Goal: Information Seeking & Learning: Check status

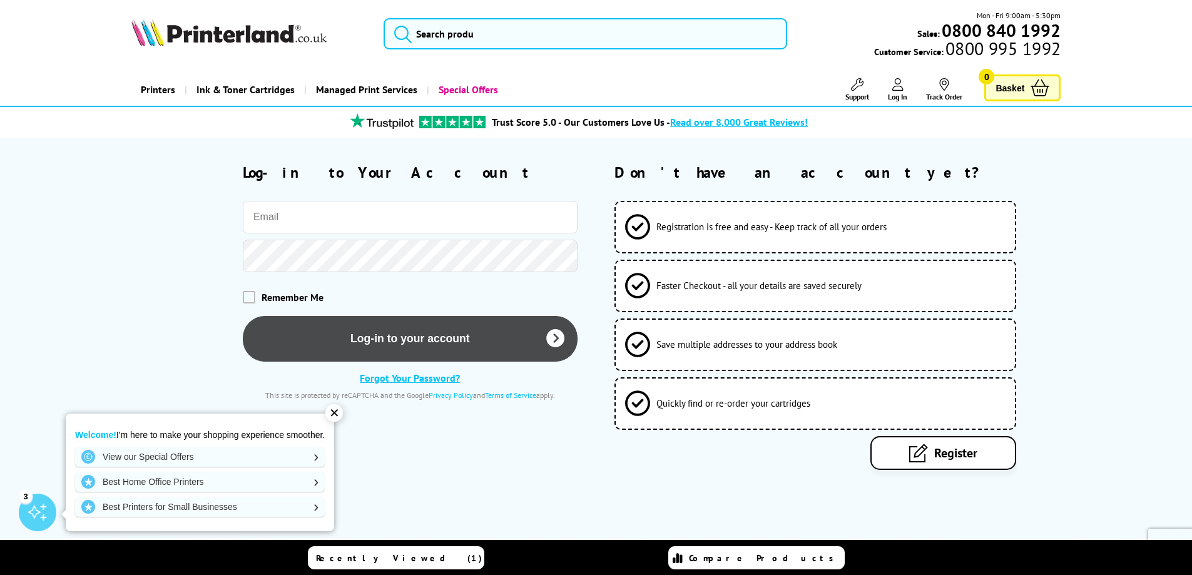
type input "[PERSON_NAME][EMAIL_ADDRESS][PERSON_NAME][DOMAIN_NAME]"
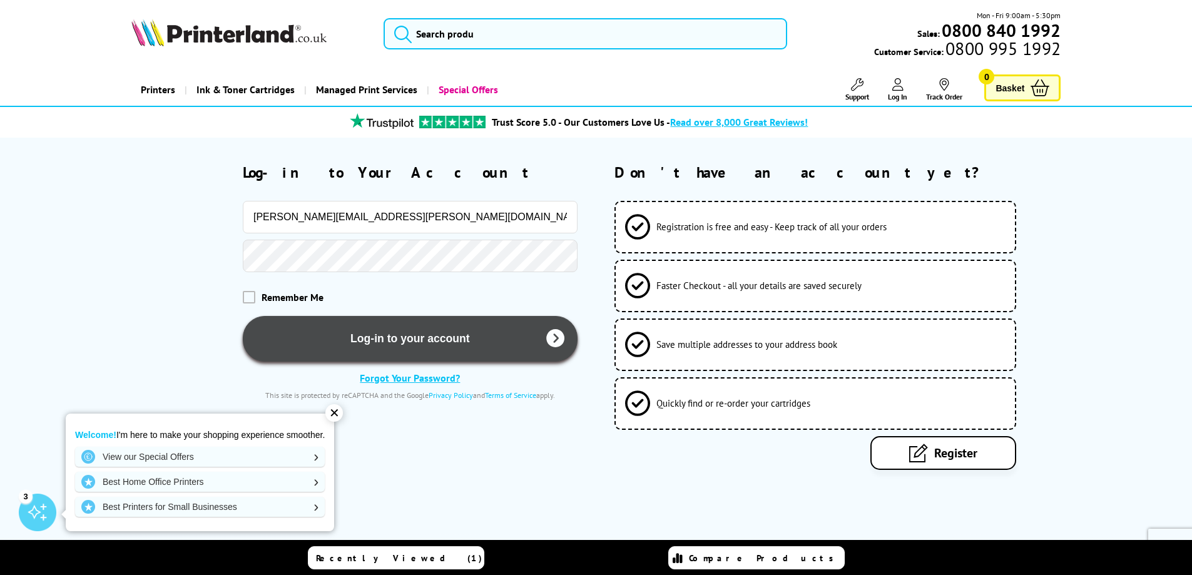
click at [435, 329] on button "Log-in to your account" at bounding box center [410, 339] width 335 height 46
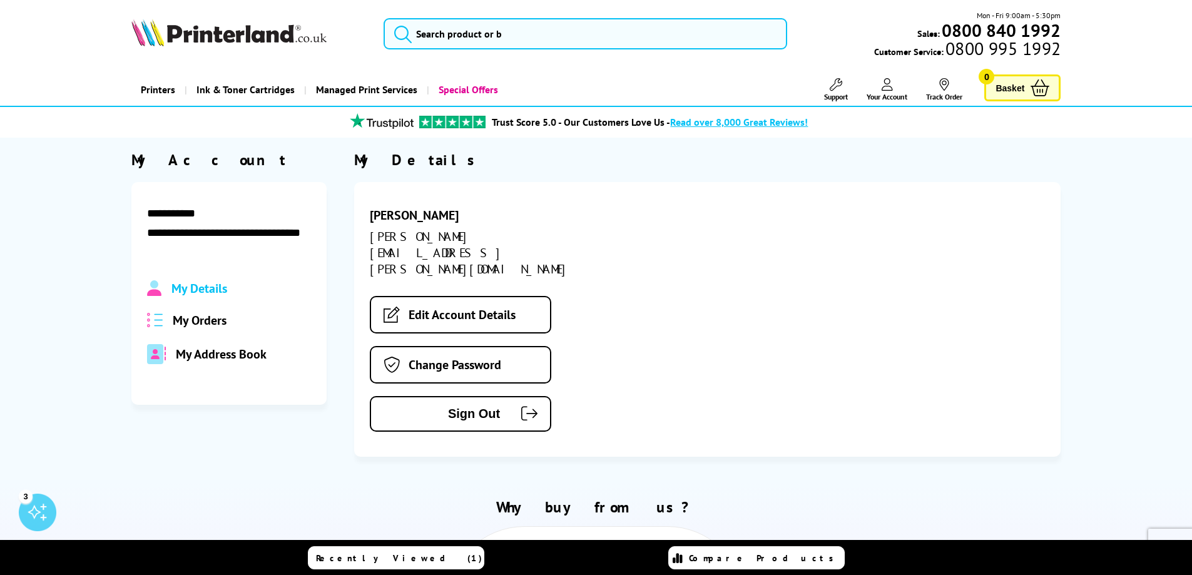
click at [216, 324] on span "My Orders" at bounding box center [200, 320] width 54 height 16
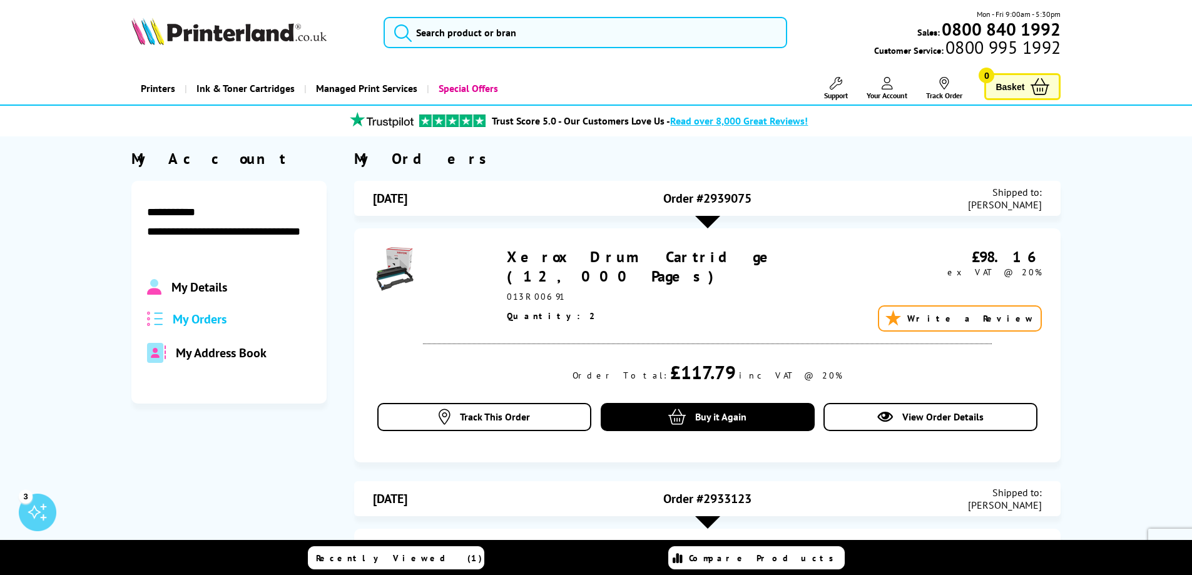
scroll to position [1, 0]
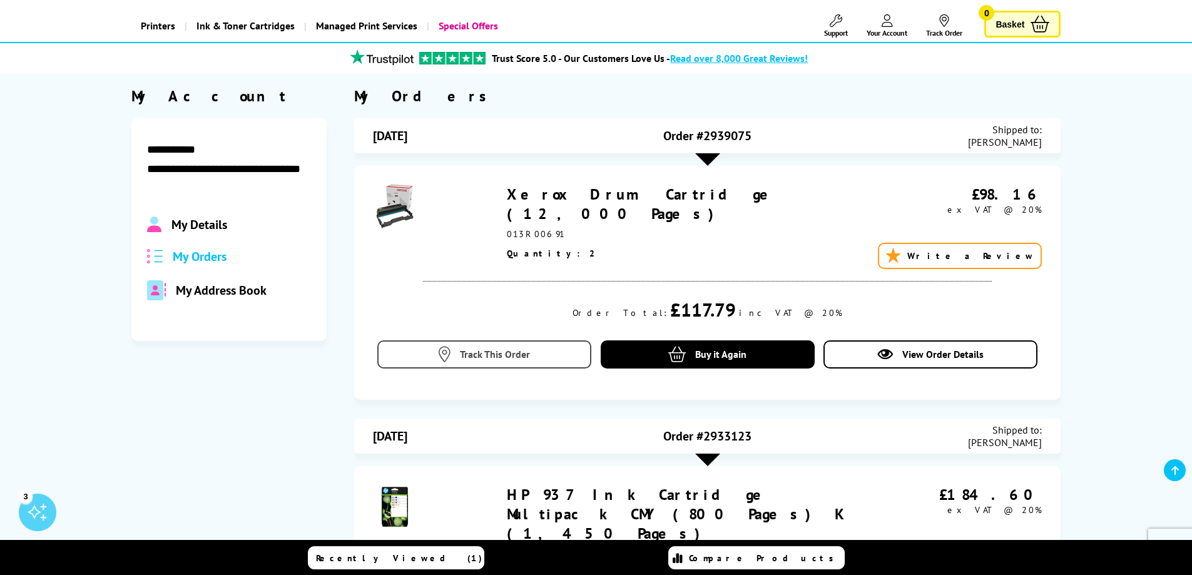
click at [566, 347] on link "Track This Order" at bounding box center [484, 354] width 214 height 28
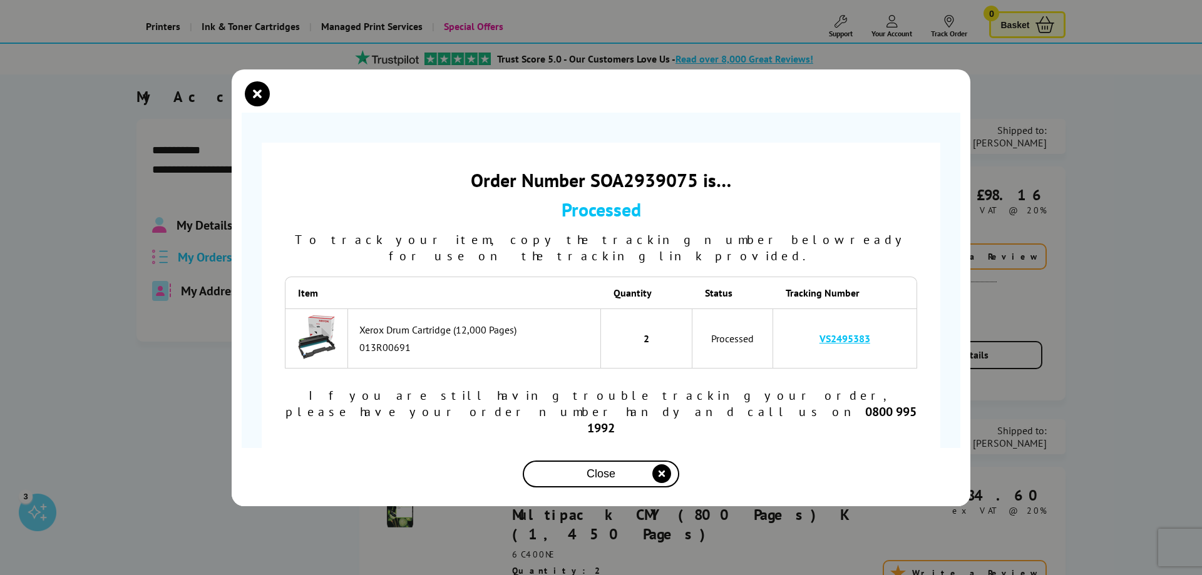
click at [853, 345] on link "VS2495383" at bounding box center [844, 338] width 51 height 13
drag, startPoint x: 881, startPoint y: 349, endPoint x: 812, endPoint y: 350, distance: 68.9
click at [812, 350] on td "VS2495383" at bounding box center [845, 339] width 144 height 60
copy link "VS2495383"
click at [891, 222] on div "Processed" at bounding box center [601, 209] width 632 height 24
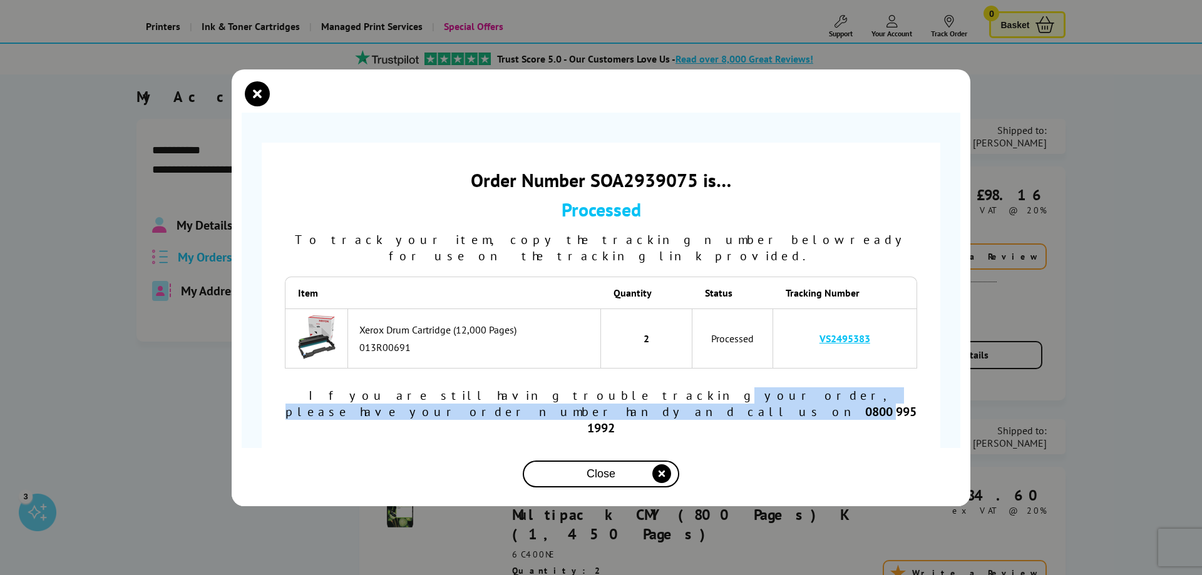
drag, startPoint x: 487, startPoint y: 402, endPoint x: 870, endPoint y: 401, distance: 383.1
click at [868, 401] on div "If you are still having trouble tracking your order, please have your order num…" at bounding box center [601, 411] width 632 height 49
click at [870, 404] on b "0800 995 1992" at bounding box center [751, 420] width 329 height 33
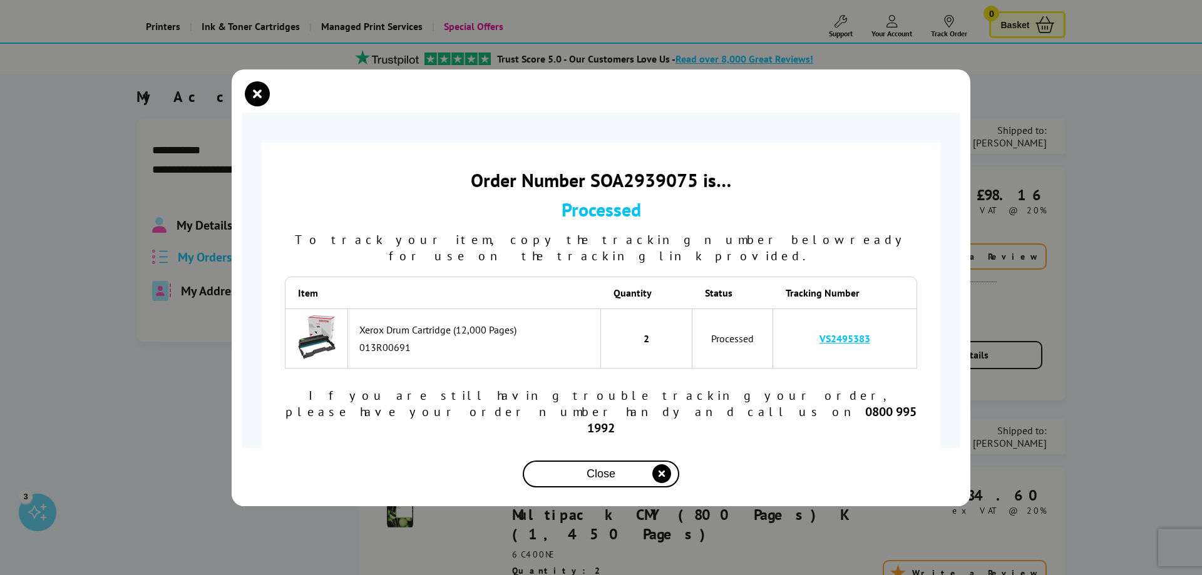
click at [852, 345] on link "VS2495383" at bounding box center [844, 338] width 51 height 13
click at [776, 165] on div "Order Number SOA2939075 is… Processed To track your item, copy the tracking num…" at bounding box center [601, 302] width 699 height 339
click at [256, 106] on icon "close modal" at bounding box center [257, 93] width 25 height 25
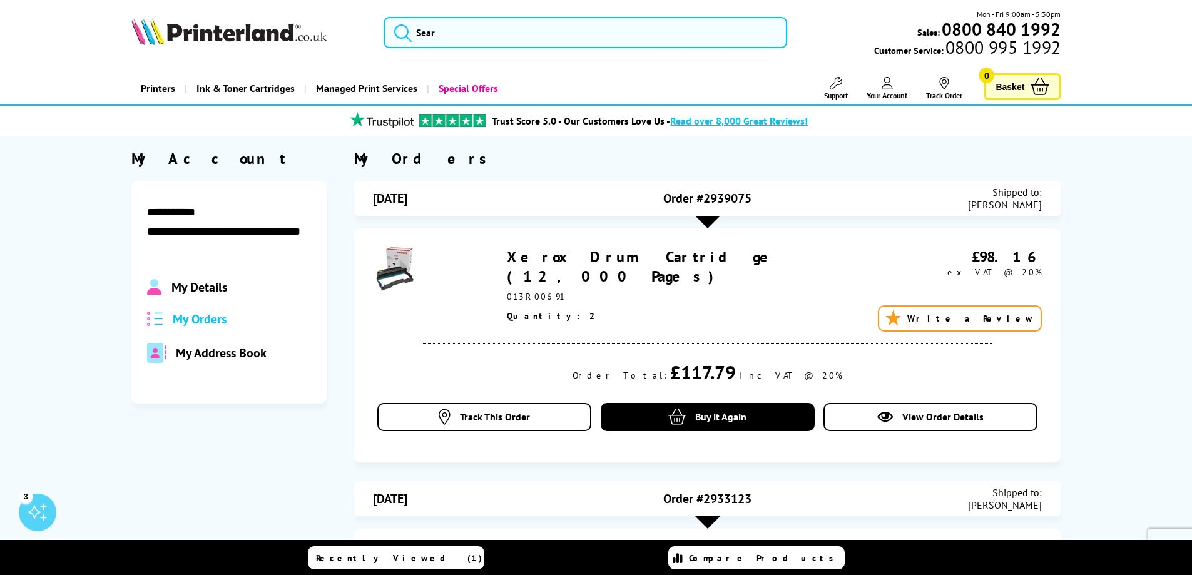
scroll to position [1, 0]
click at [959, 422] on span "View Order Details" at bounding box center [943, 417] width 81 height 13
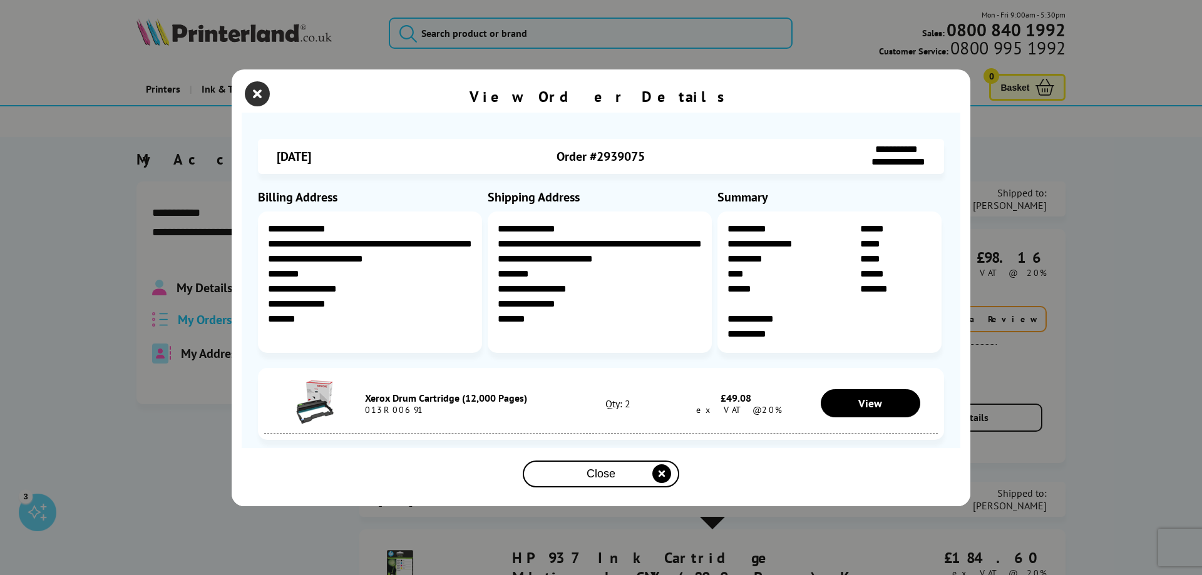
click at [258, 89] on icon "close modal" at bounding box center [257, 93] width 25 height 25
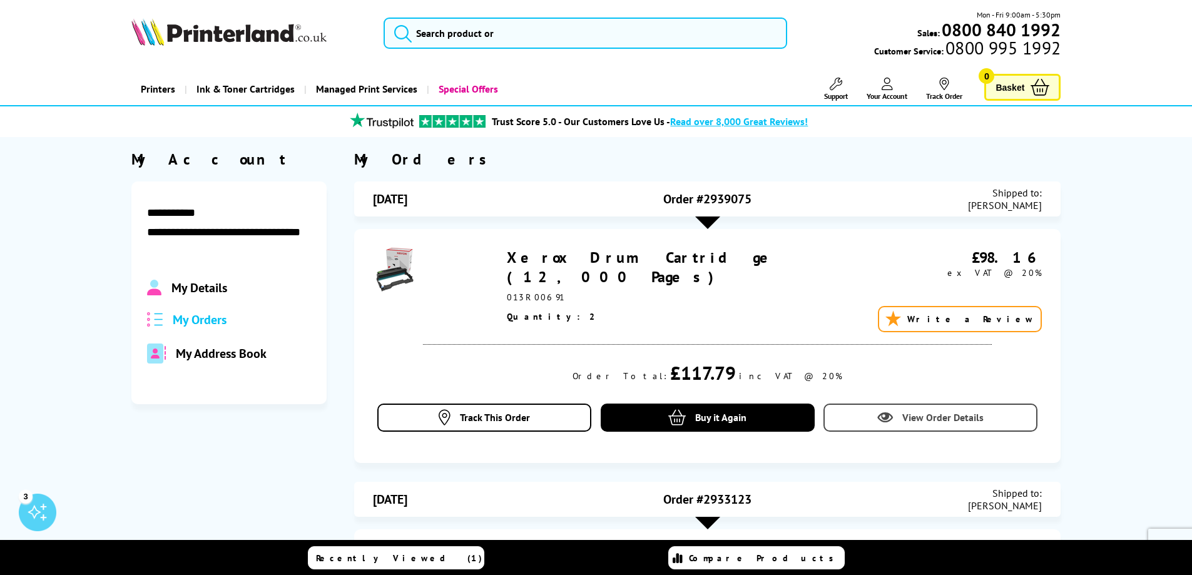
click at [960, 411] on link "View Order Details" at bounding box center [931, 418] width 214 height 28
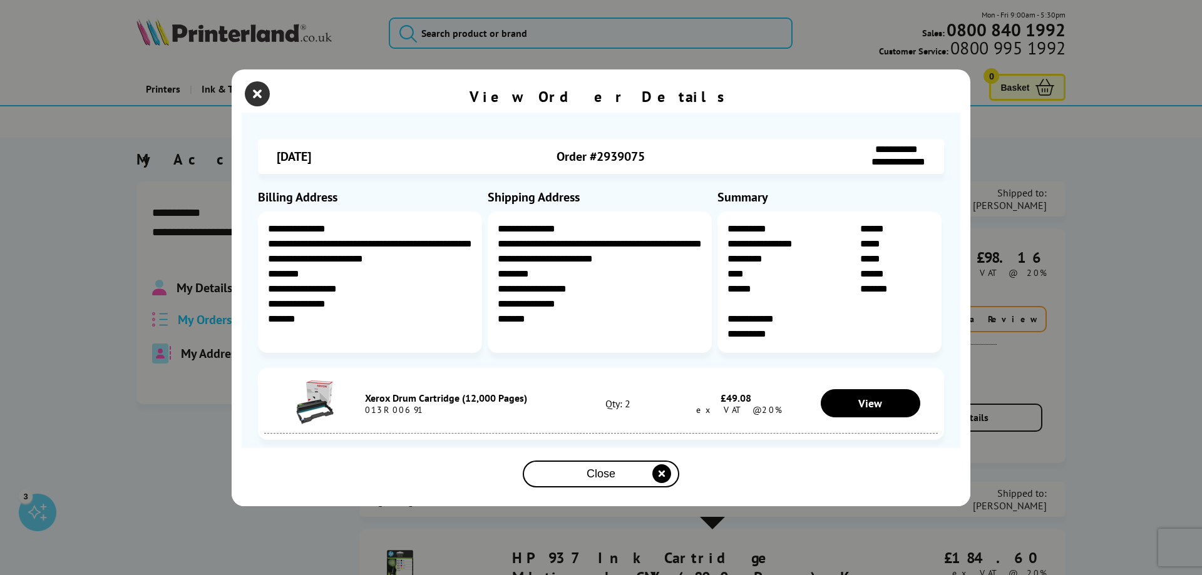
click at [259, 91] on icon "close modal" at bounding box center [257, 93] width 25 height 25
